Goal: Task Accomplishment & Management: Use online tool/utility

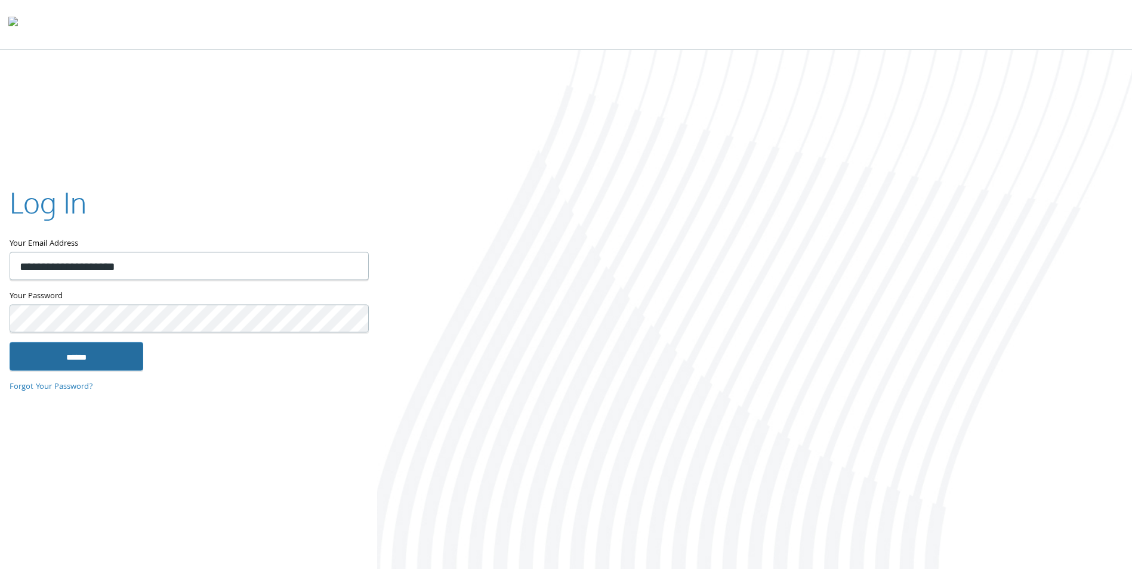
click at [92, 359] on input "******" at bounding box center [77, 356] width 134 height 29
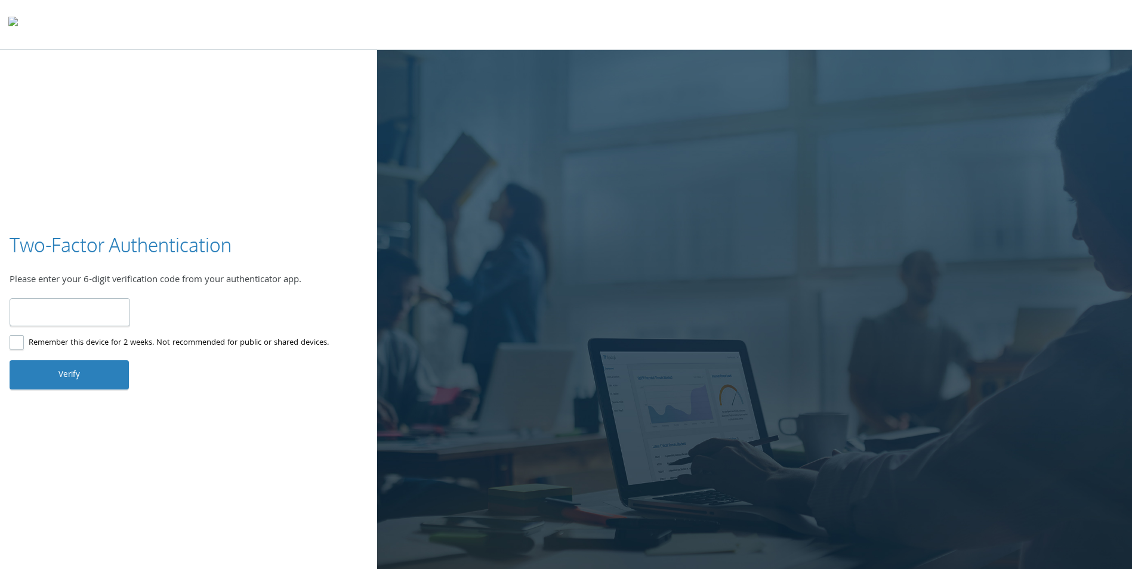
click at [18, 341] on label "Remember this device for 2 weeks. Not recommended for public or shared devices." at bounding box center [169, 343] width 319 height 15
click at [73, 309] on input "number" at bounding box center [70, 312] width 120 height 28
type input "******"
